Goal: Task Accomplishment & Management: Complete application form

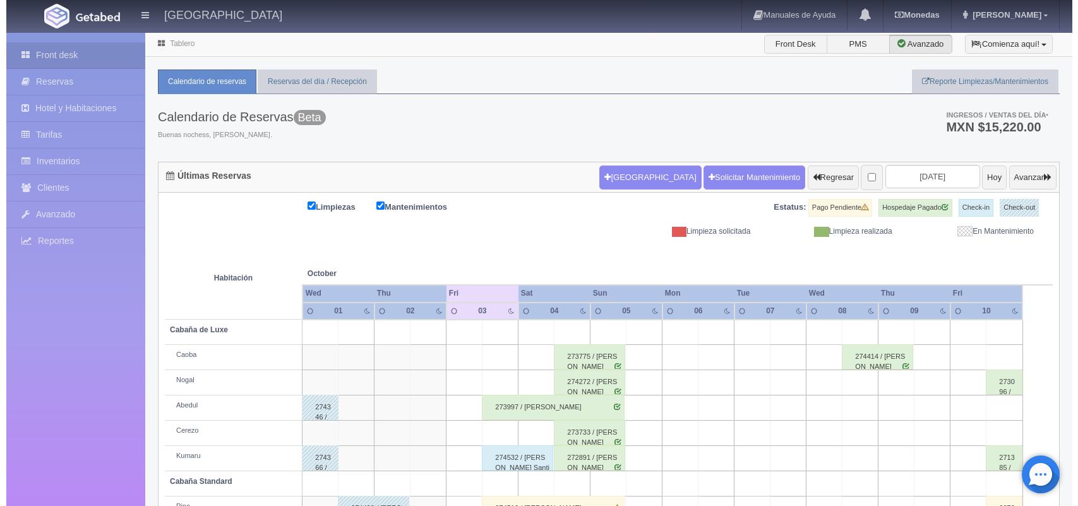
scroll to position [143, 0]
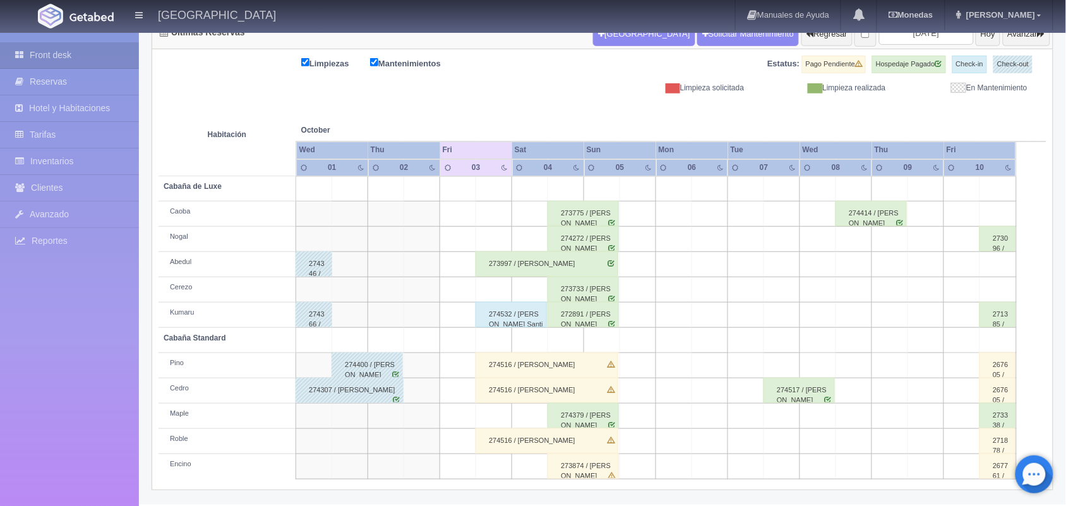
click at [535, 212] on td at bounding box center [530, 213] width 36 height 25
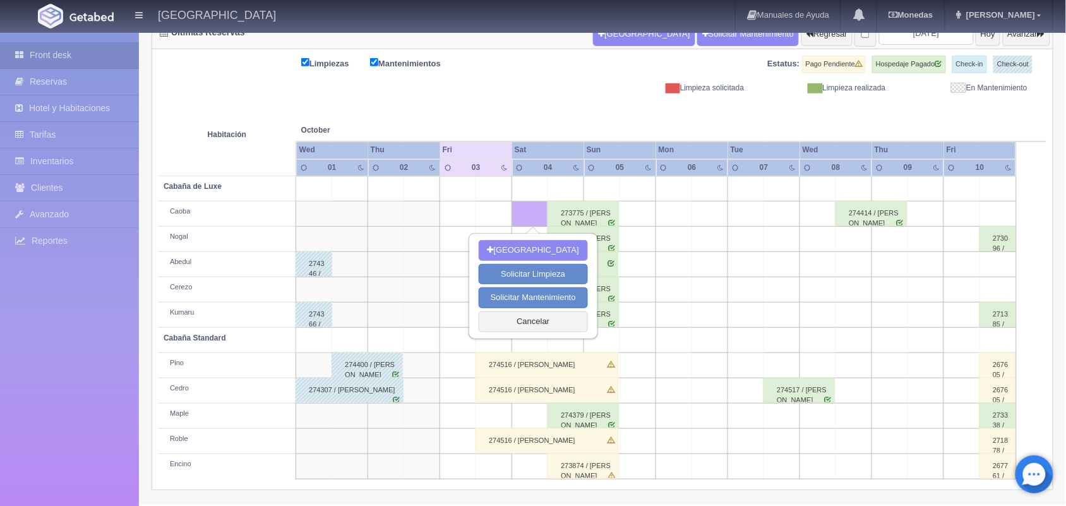
click at [485, 216] on td at bounding box center [494, 213] width 36 height 25
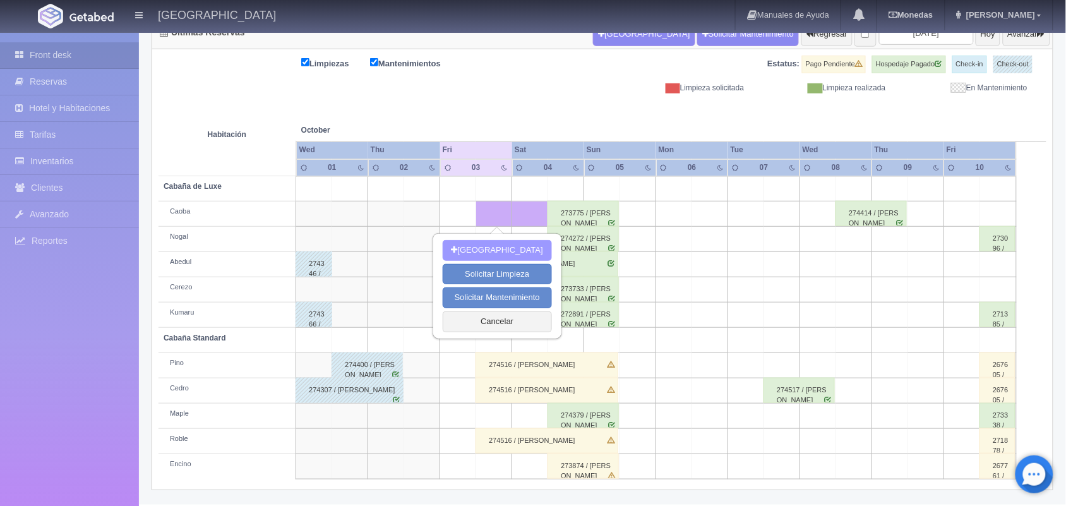
click at [494, 249] on button "[GEOGRAPHIC_DATA]" at bounding box center [497, 250] width 109 height 21
type input "03-10-2025"
type input "04-10-2025"
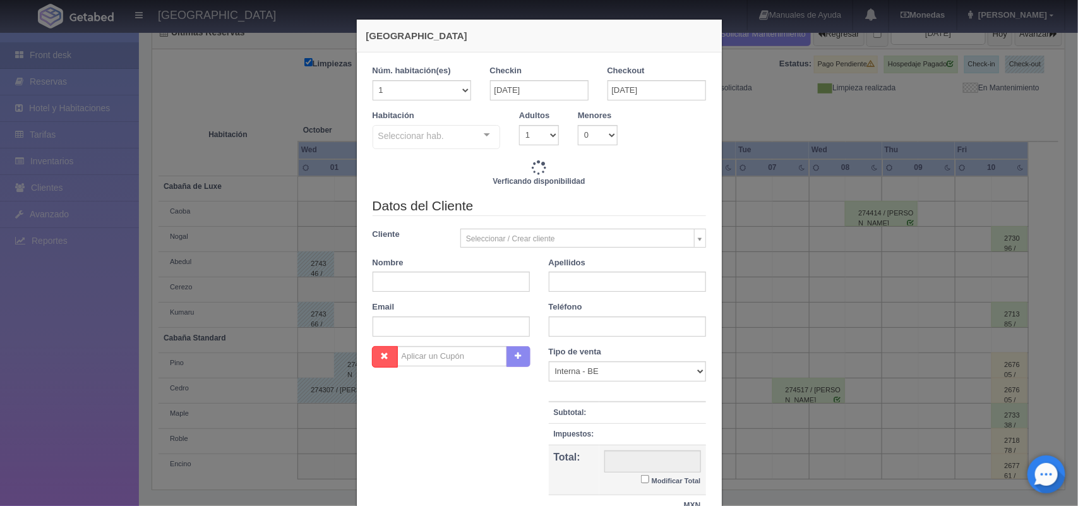
checkbox input "false"
type input "1800.00"
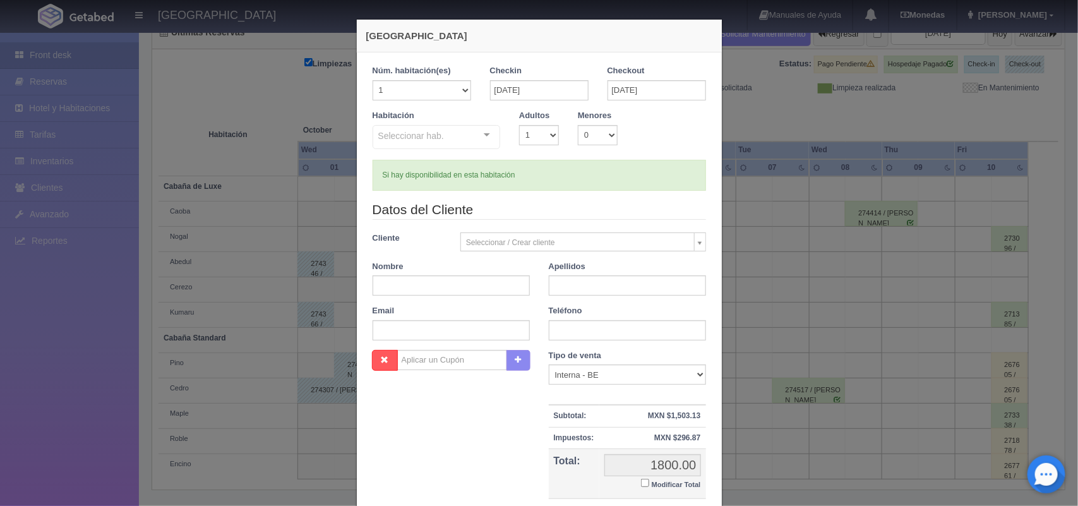
checkbox input "false"
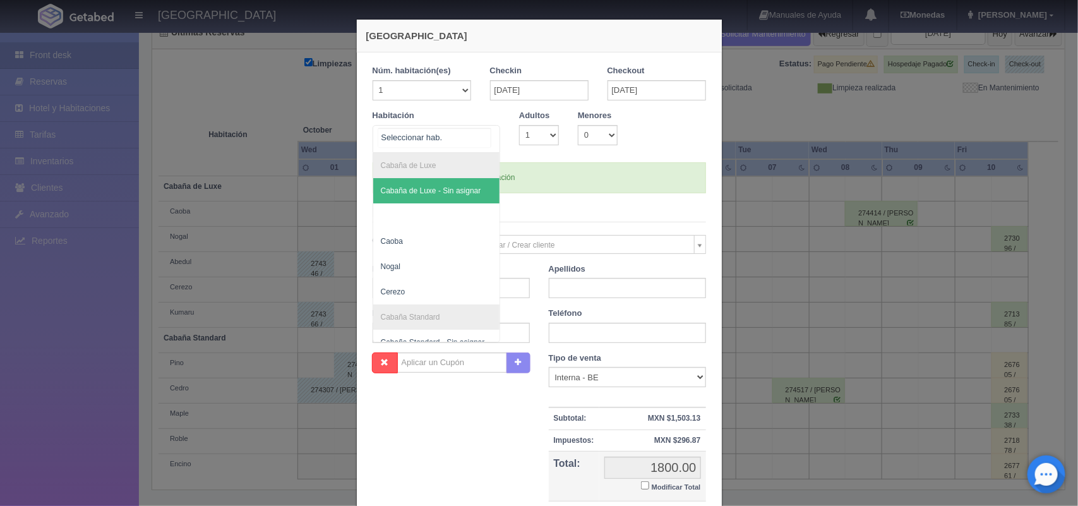
click at [482, 134] on div at bounding box center [486, 135] width 25 height 19
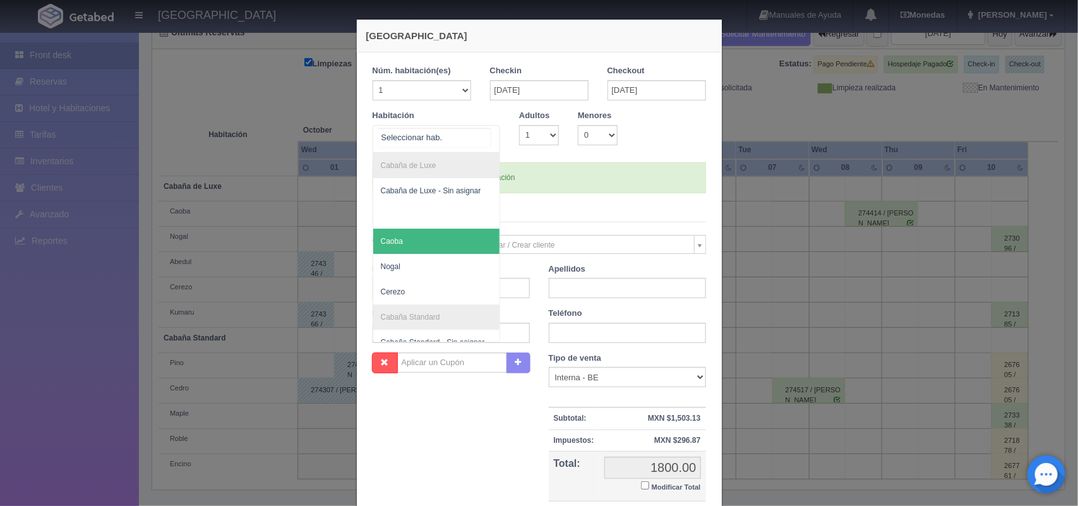
click at [425, 248] on span "Caoba" at bounding box center [436, 241] width 127 height 25
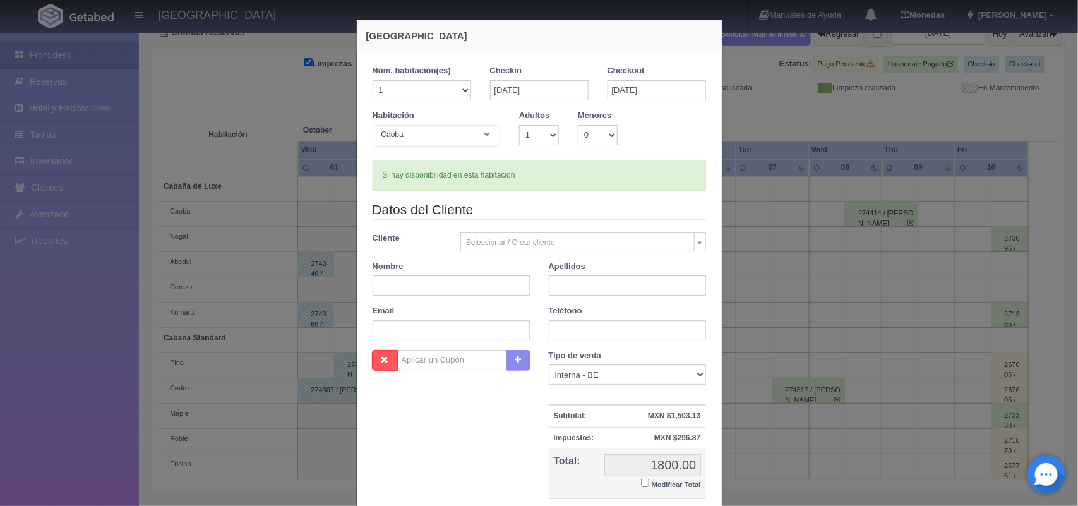
checkbox input "false"
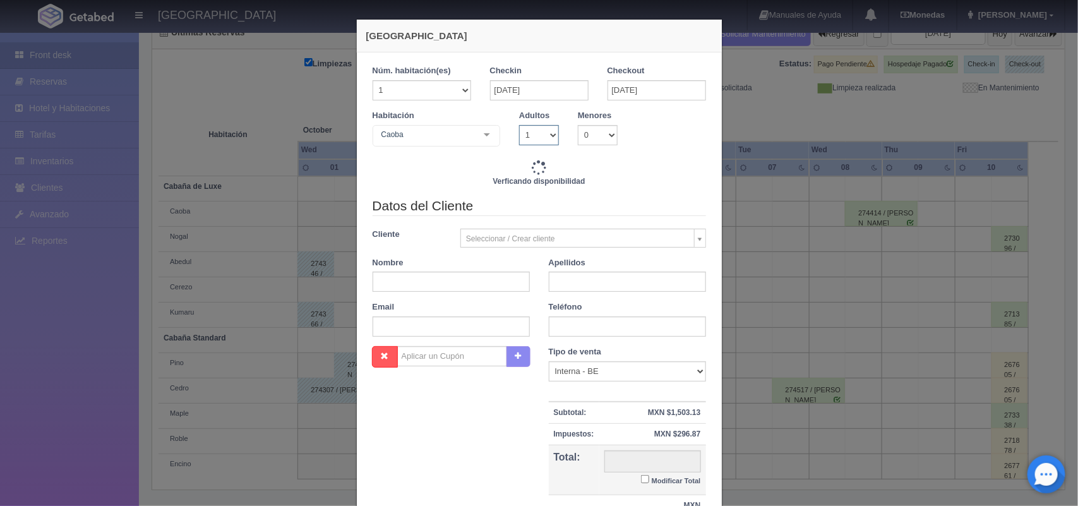
click at [537, 142] on select "1 2 3 4 5 6 7 8 9 10" at bounding box center [539, 135] width 40 height 20
type input "1800.00"
checkbox input "false"
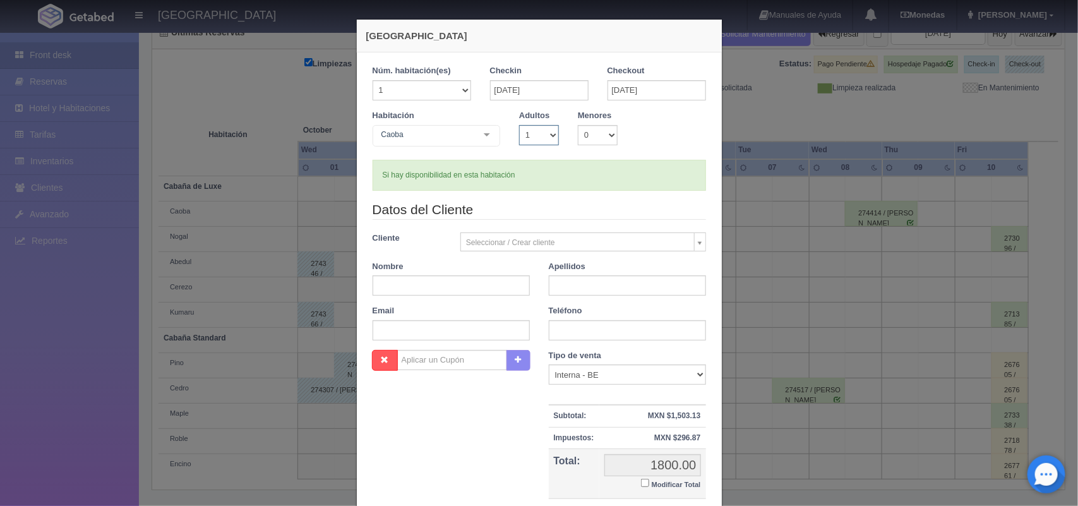
select select "2"
click at [519, 125] on select "1 2 3 4 5 6 7 8 9 10" at bounding box center [539, 135] width 40 height 20
checkbox input "false"
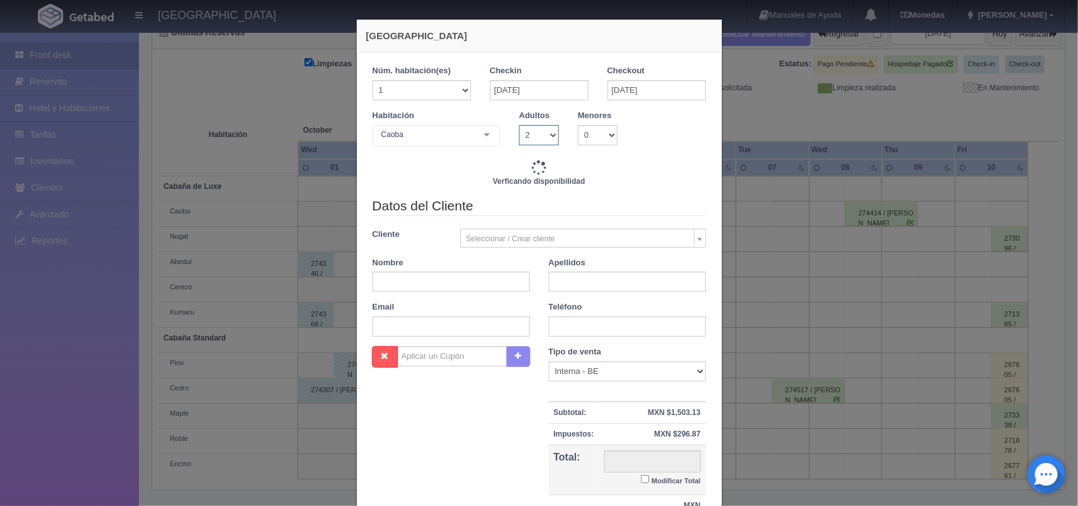
type input "1800.00"
checkbox input "false"
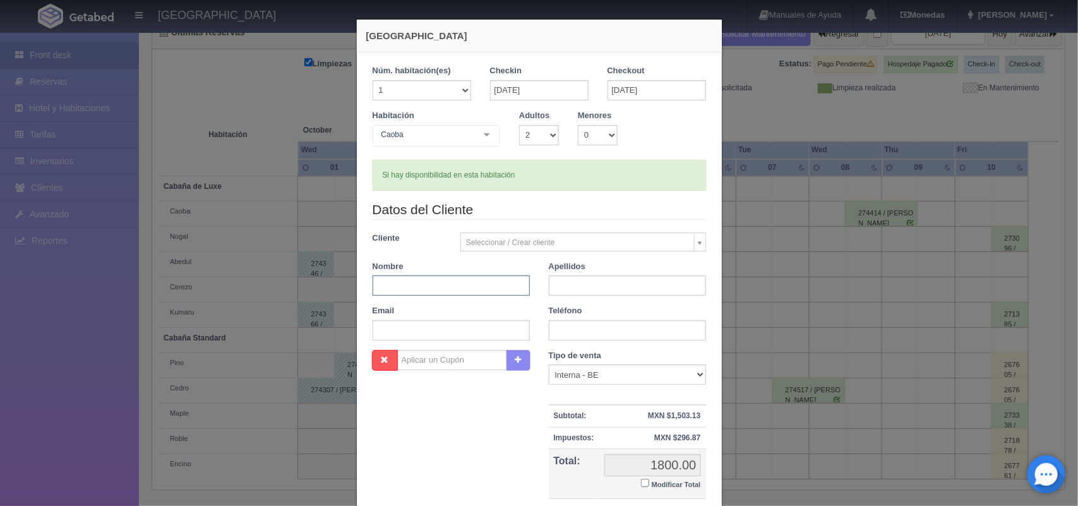
click at [488, 282] on input "text" at bounding box center [450, 285] width 157 height 20
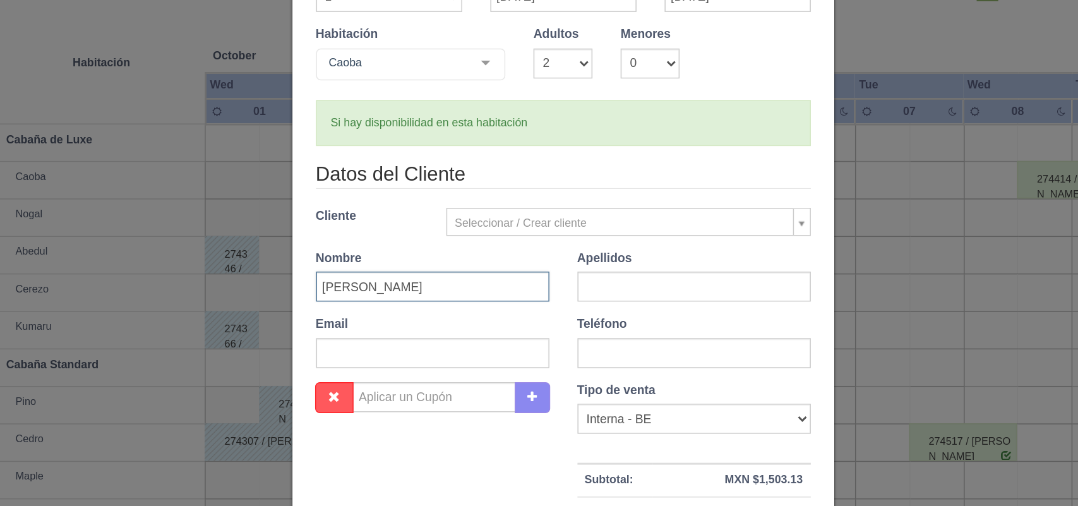
type input "Mireya"
click at [572, 283] on input "text" at bounding box center [627, 285] width 157 height 20
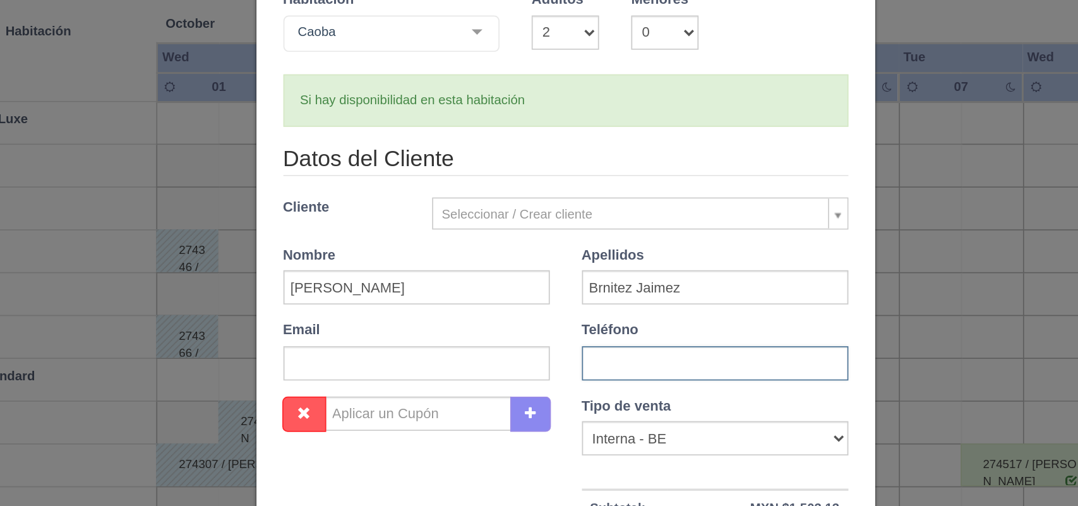
click at [583, 327] on input "text" at bounding box center [627, 330] width 157 height 20
click at [565, 285] on input "Brnitez Jaimez" at bounding box center [627, 285] width 157 height 20
click at [553, 283] on input "Brnitez Jaimez" at bounding box center [627, 285] width 157 height 20
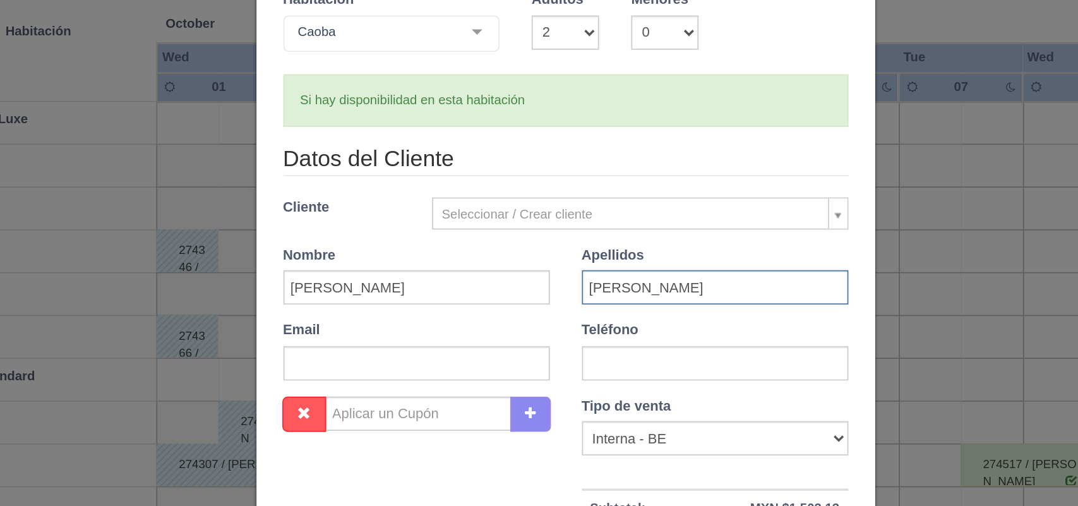
click at [622, 283] on input "Benitez Jaimez" at bounding box center [627, 285] width 157 height 20
type input "Benitez Jaimes"
click at [595, 338] on input "text" at bounding box center [627, 330] width 157 height 20
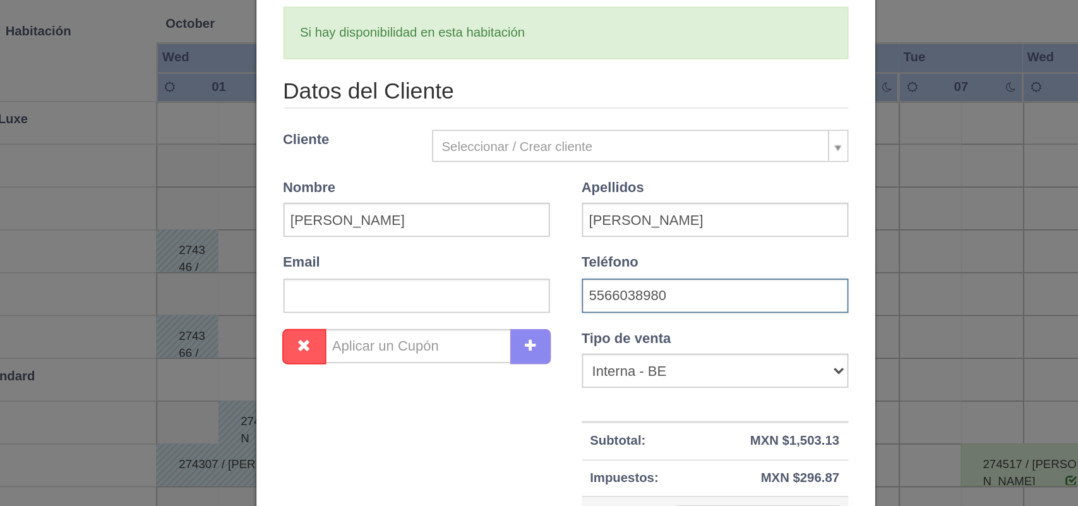
scroll to position [42, 0]
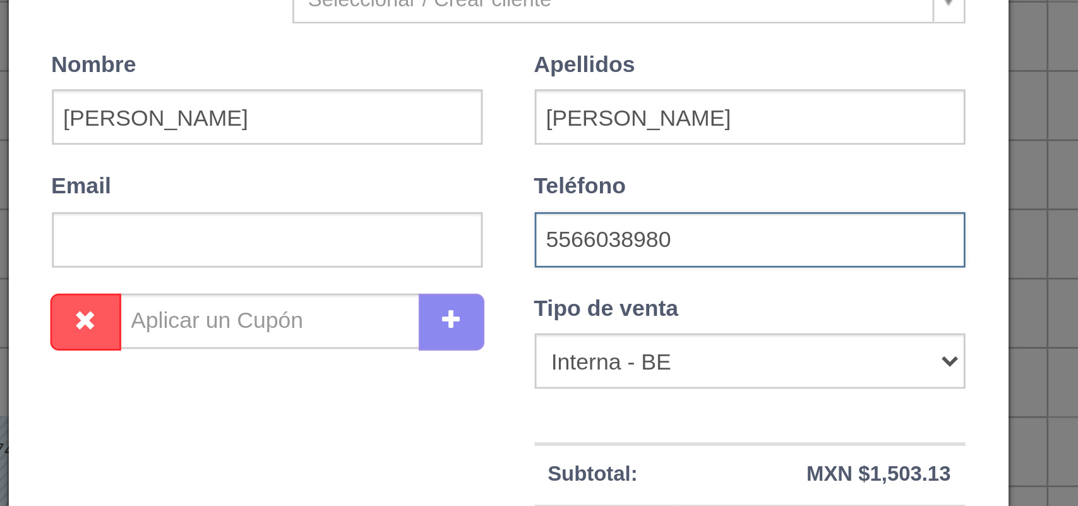
click at [554, 293] on input "5566038980" at bounding box center [627, 288] width 157 height 20
click at [567, 291] on input "5566038980" at bounding box center [627, 288] width 157 height 20
click at [574, 290] on input "5566038980" at bounding box center [627, 288] width 157 height 20
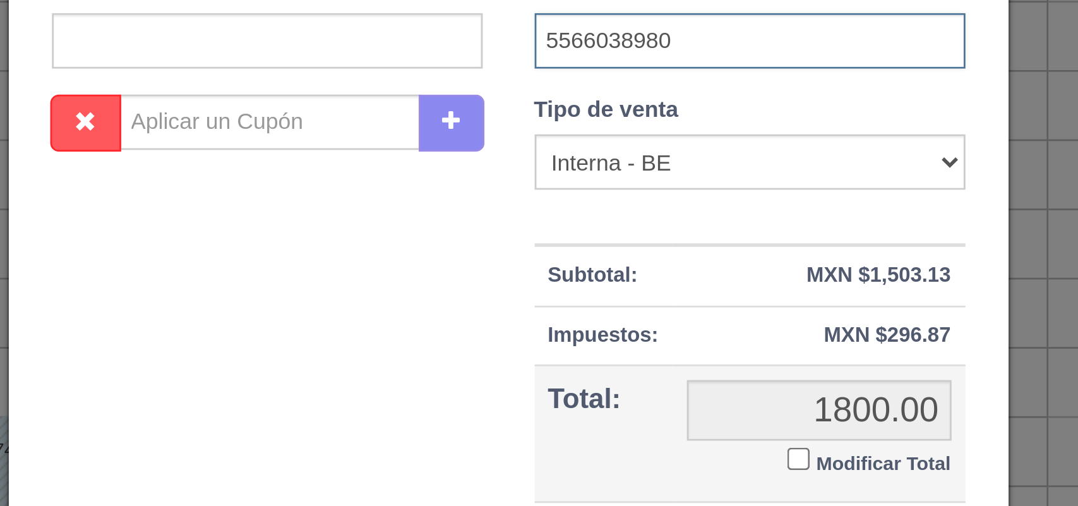
type input "5566038980"
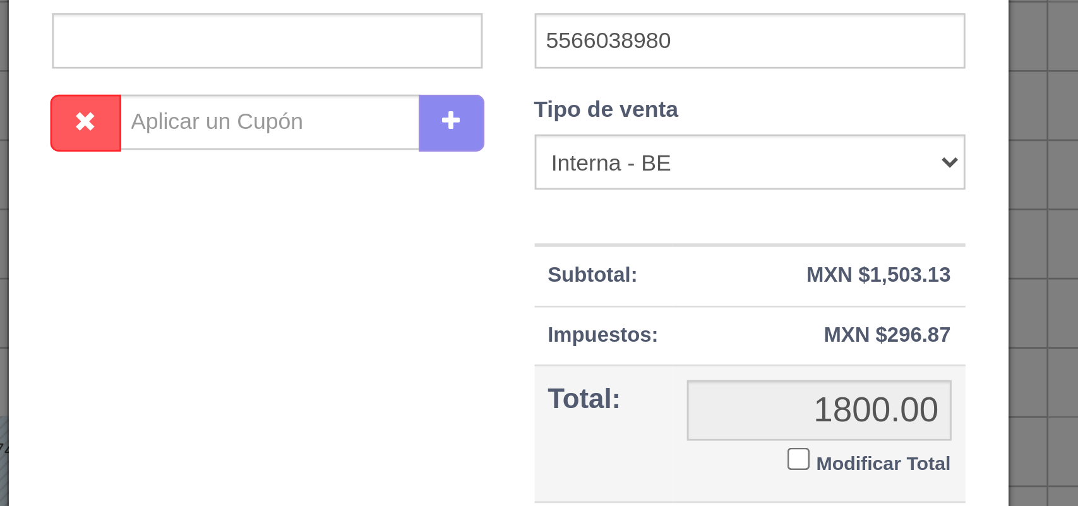
click at [641, 367] on input "Modificar Total" at bounding box center [645, 368] width 8 height 8
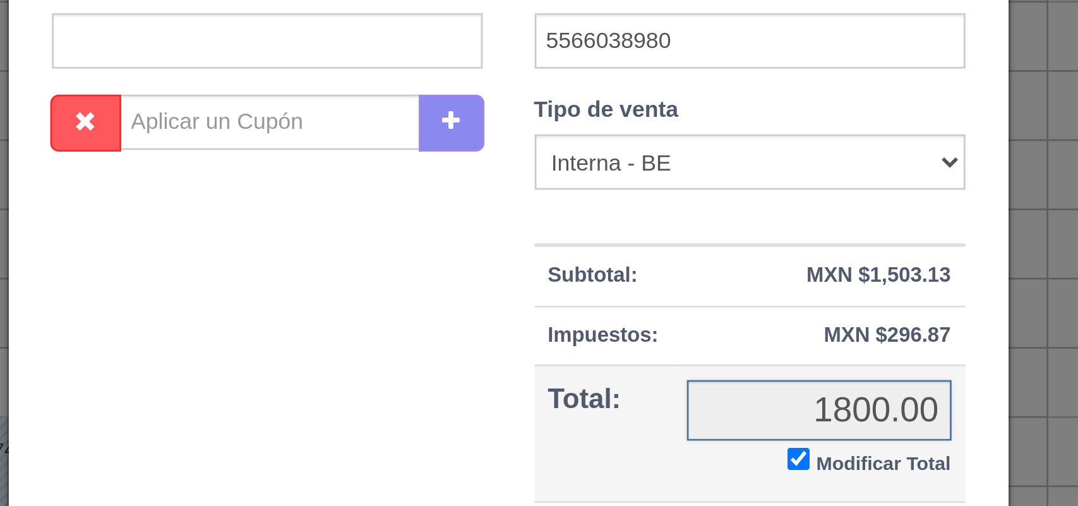
checkbox input "true"
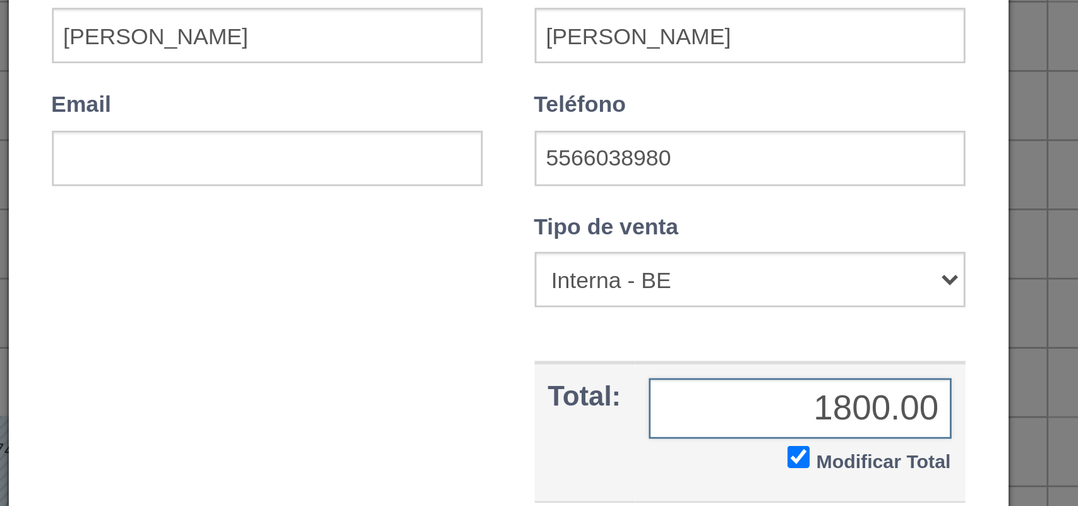
scroll to position [73, 0]
type input "1700.00"
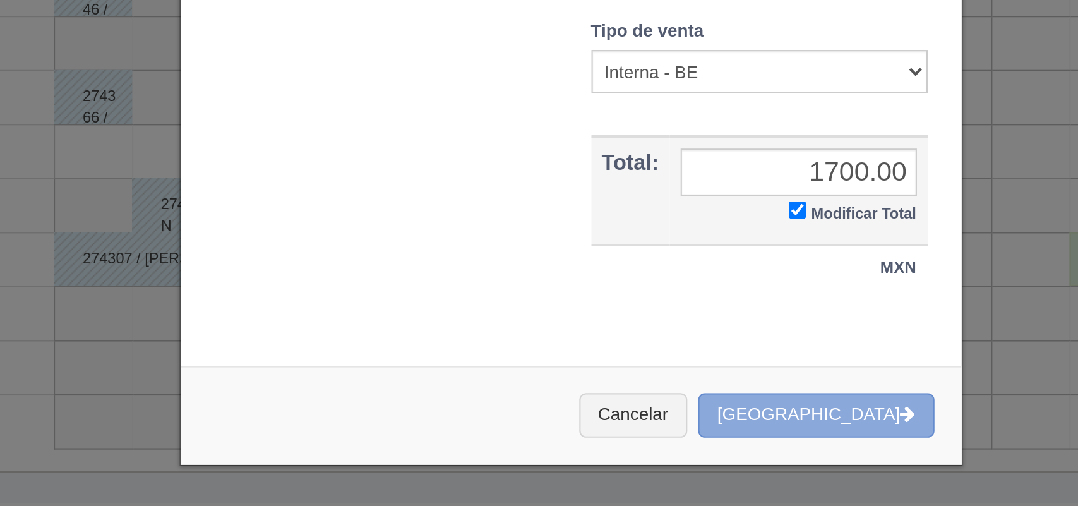
click at [667, 468] on button "[GEOGRAPHIC_DATA]" at bounding box center [654, 463] width 110 height 21
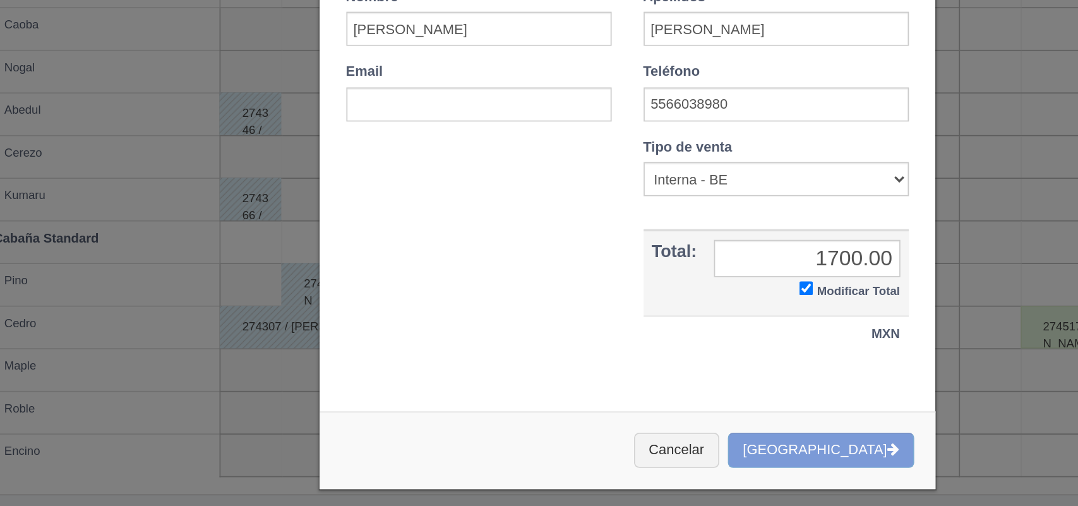
scroll to position [0, 0]
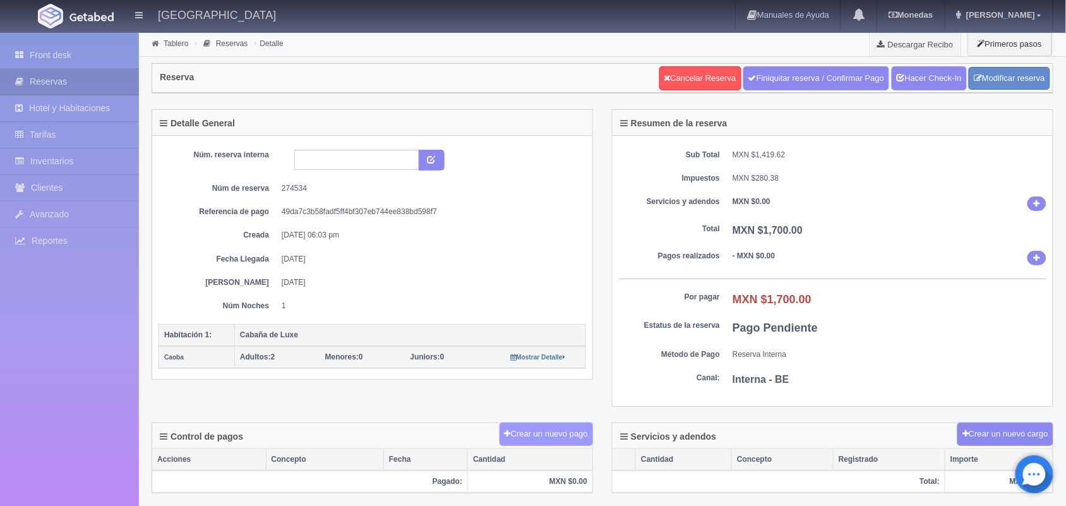
click at [544, 437] on button "Crear un nuevo pago" at bounding box center [545, 433] width 93 height 23
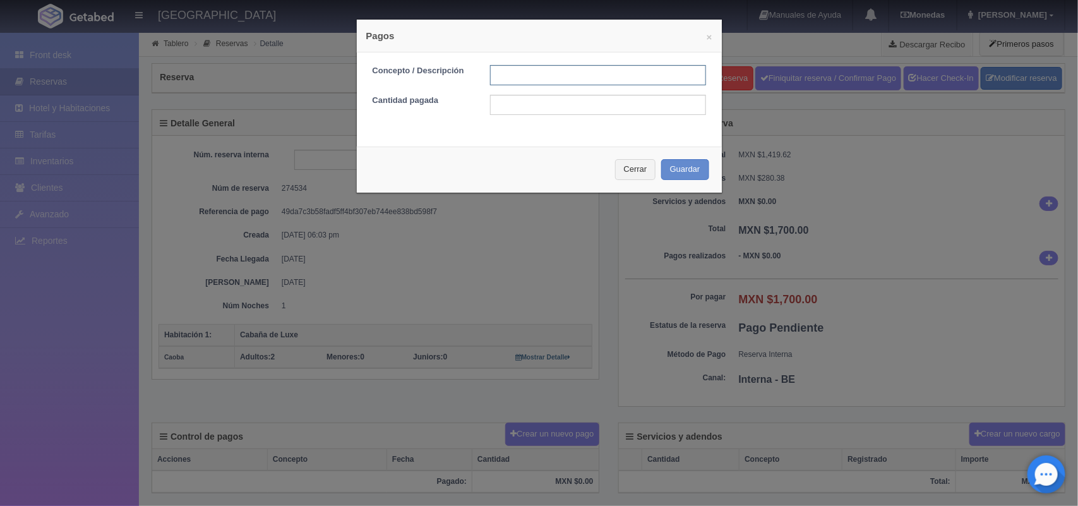
click at [506, 70] on input "text" at bounding box center [598, 75] width 216 height 20
type input "pago con tarjeta"
click at [541, 114] on input "text" at bounding box center [598, 105] width 216 height 20
click at [502, 105] on input "17" at bounding box center [598, 105] width 216 height 20
type input "1700.00"
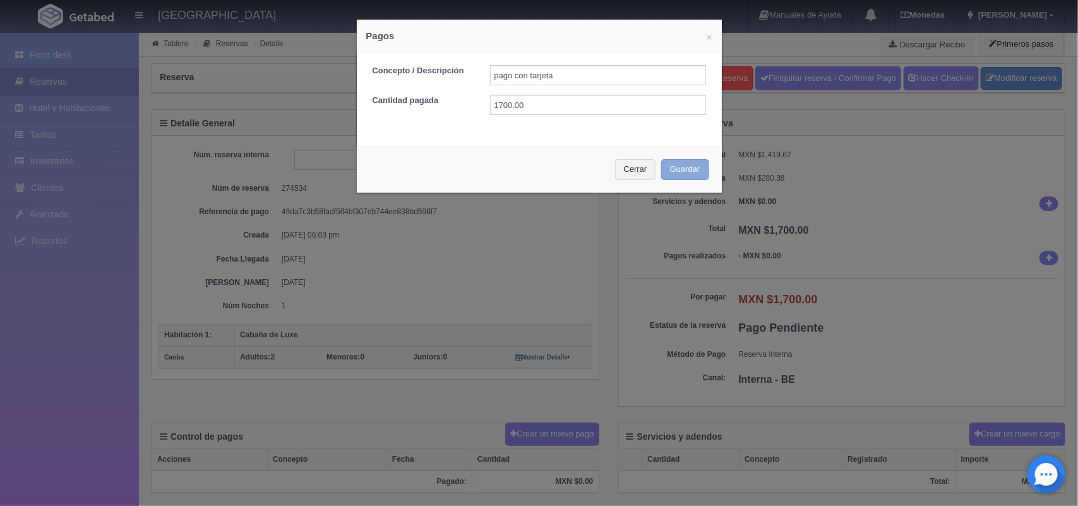
click at [661, 162] on button "Guardar" at bounding box center [685, 169] width 48 height 21
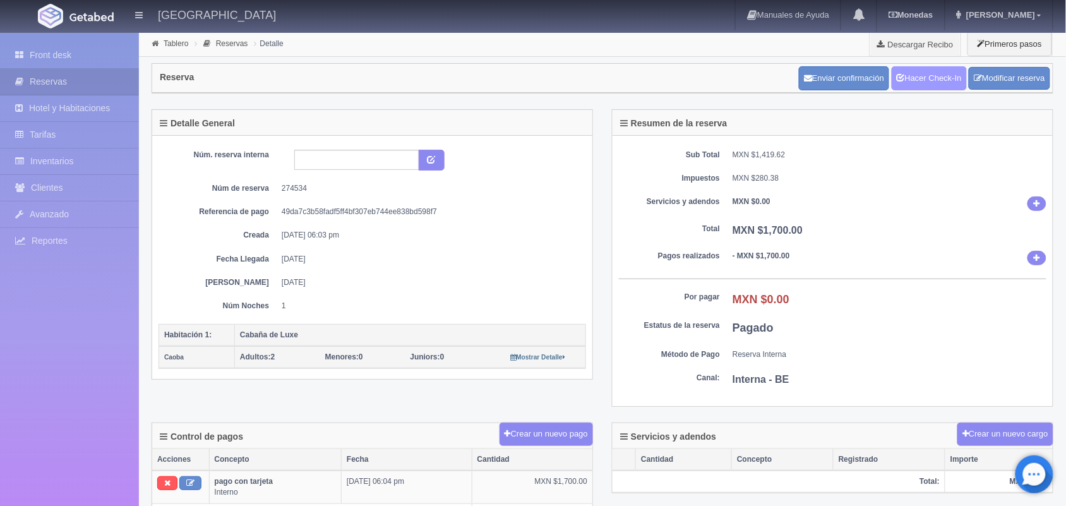
click at [942, 69] on link "Hacer Check-In" at bounding box center [928, 78] width 75 height 24
click at [84, 52] on link "Front desk" at bounding box center [69, 55] width 139 height 26
click at [468, 286] on dd "04-10-2025" at bounding box center [429, 282] width 295 height 11
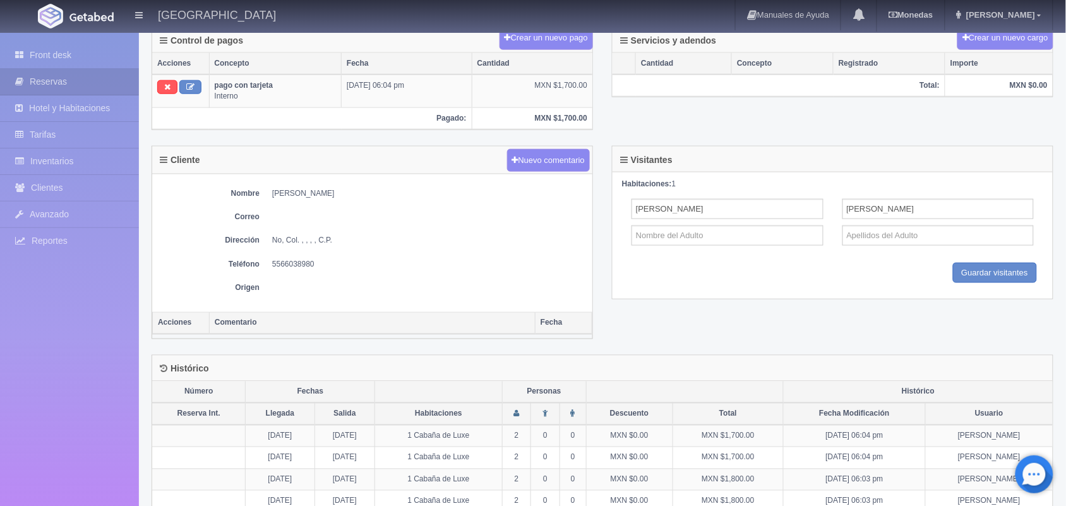
scroll to position [421, 0]
